Goal: Find specific page/section: Find specific page/section

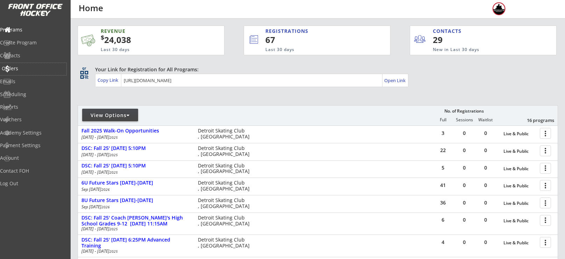
click at [23, 71] on div "Orders" at bounding box center [33, 68] width 63 height 5
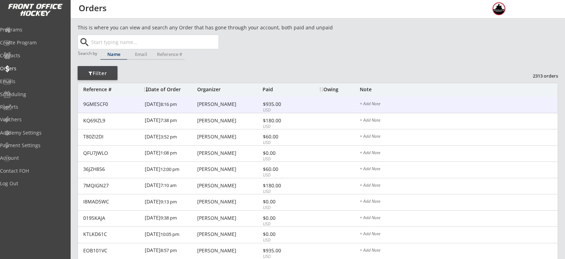
click at [219, 104] on div "James Zohoury" at bounding box center [229, 104] width 64 height 5
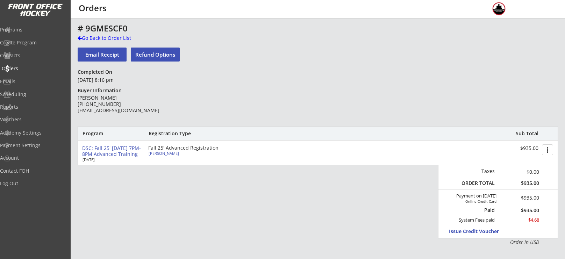
click at [35, 69] on div "Orders" at bounding box center [33, 68] width 63 height 5
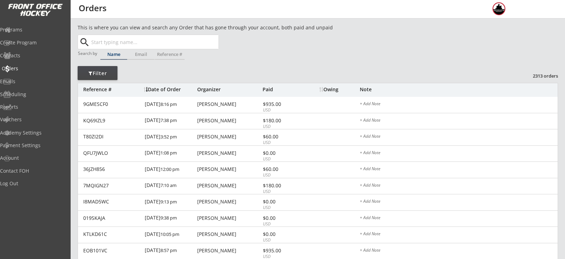
click at [27, 69] on div "Orders" at bounding box center [33, 68] width 63 height 5
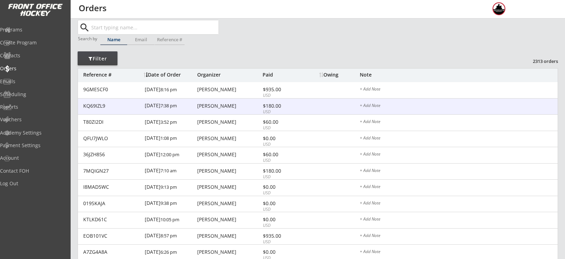
click at [265, 106] on div "$180.00" at bounding box center [281, 105] width 37 height 5
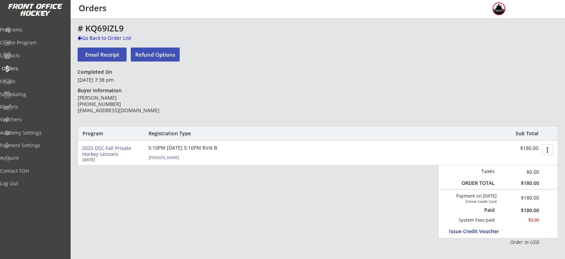
click at [22, 67] on div "Orders" at bounding box center [33, 68] width 63 height 5
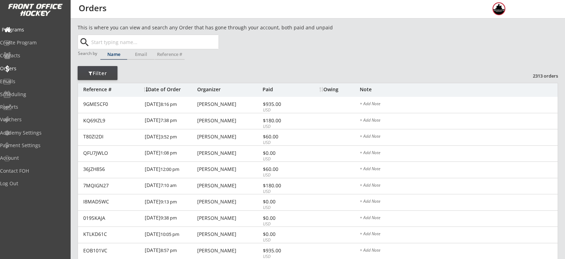
click at [38, 30] on div "Programs" at bounding box center [33, 29] width 63 height 5
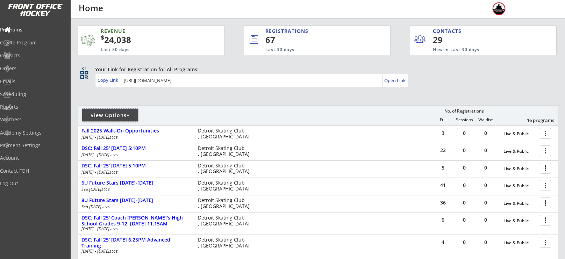
click at [100, 114] on div "View Options" at bounding box center [110, 115] width 56 height 7
select select ""Upcoming Programs""
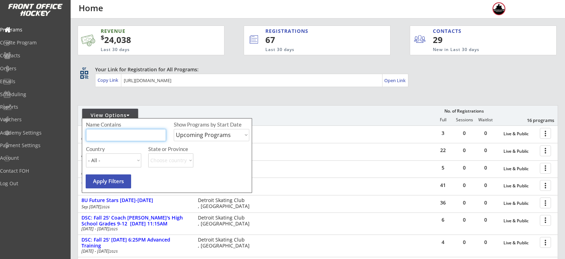
click at [142, 133] on input "input" at bounding box center [126, 135] width 80 height 12
type input "advanced"
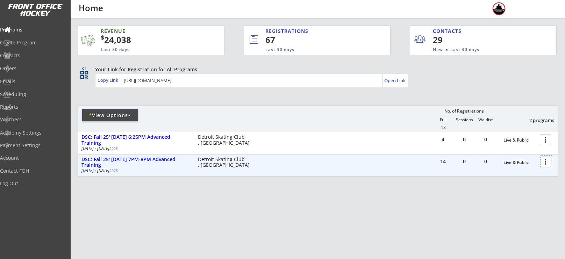
click at [546, 161] on div at bounding box center [546, 162] width 12 height 12
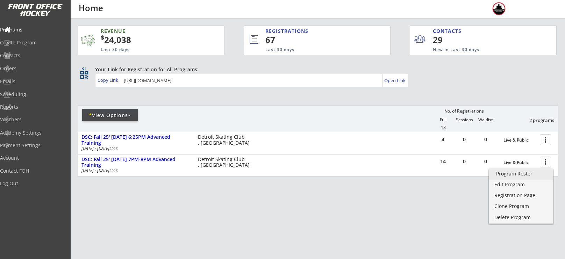
click at [516, 176] on div "Program Roster" at bounding box center [521, 173] width 50 height 5
